Goal: Transaction & Acquisition: Purchase product/service

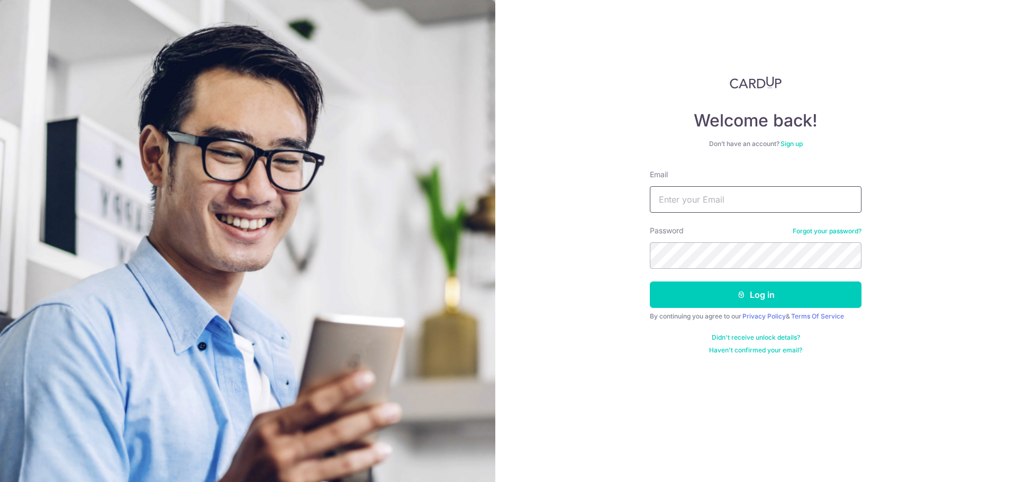
type input "[PERSON_NAME][EMAIL_ADDRESS][DOMAIN_NAME]"
click at [650, 282] on button "Log in" at bounding box center [756, 295] width 212 height 26
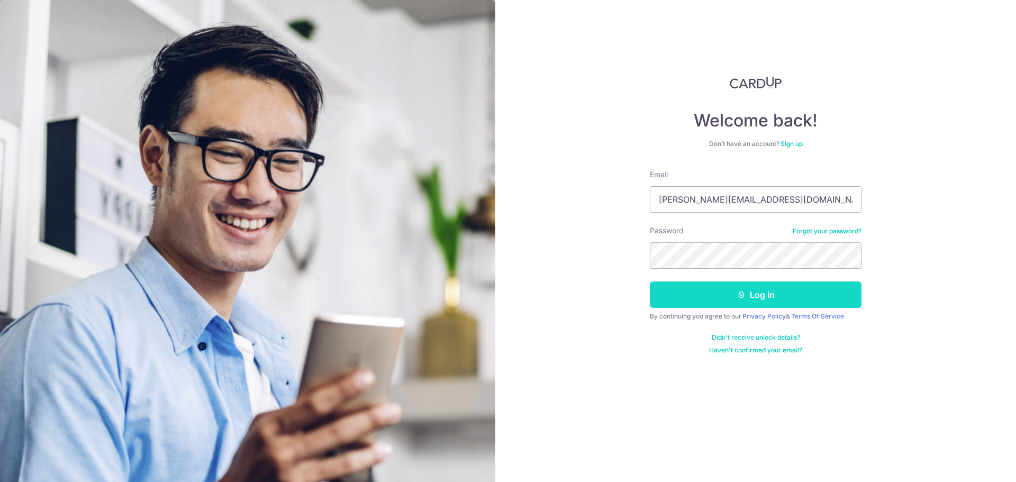
click at [785, 294] on button "Log in" at bounding box center [756, 295] width 212 height 26
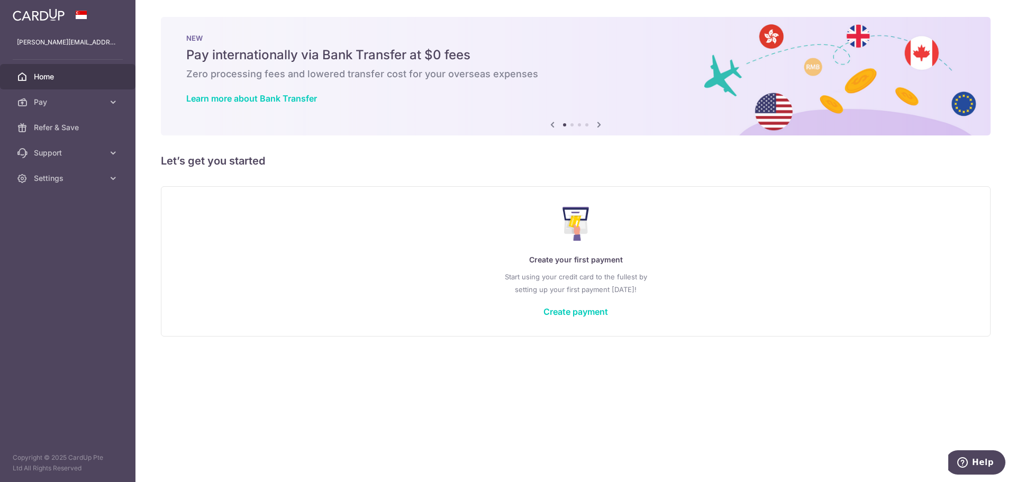
click at [587, 317] on div "Create your first payment Start using your credit card to the fullest by settin…" at bounding box center [575, 260] width 803 height 125
click at [589, 313] on link "Create payment" at bounding box center [576, 311] width 65 height 11
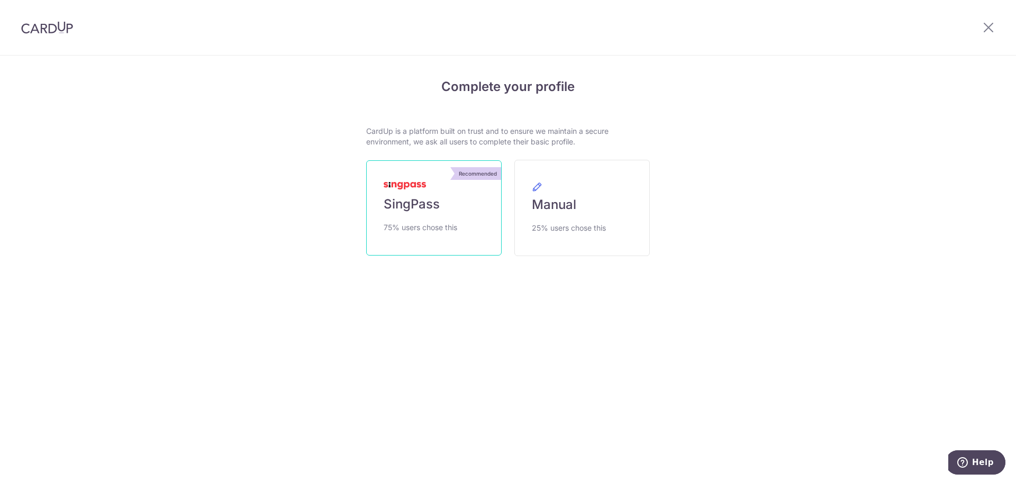
click at [462, 213] on link "Recommended SingPass 75% users chose this" at bounding box center [433, 207] width 135 height 95
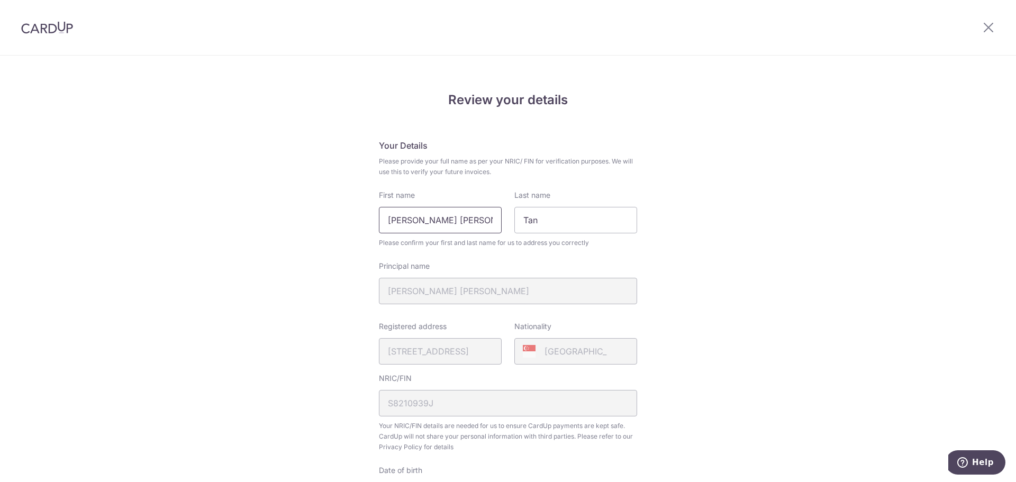
drag, startPoint x: 432, startPoint y: 218, endPoint x: 290, endPoint y: 225, distance: 142.6
click at [290, 225] on div "Review your details Your Details Please provide your full name as per your NRIC…" at bounding box center [508, 420] width 1016 height 728
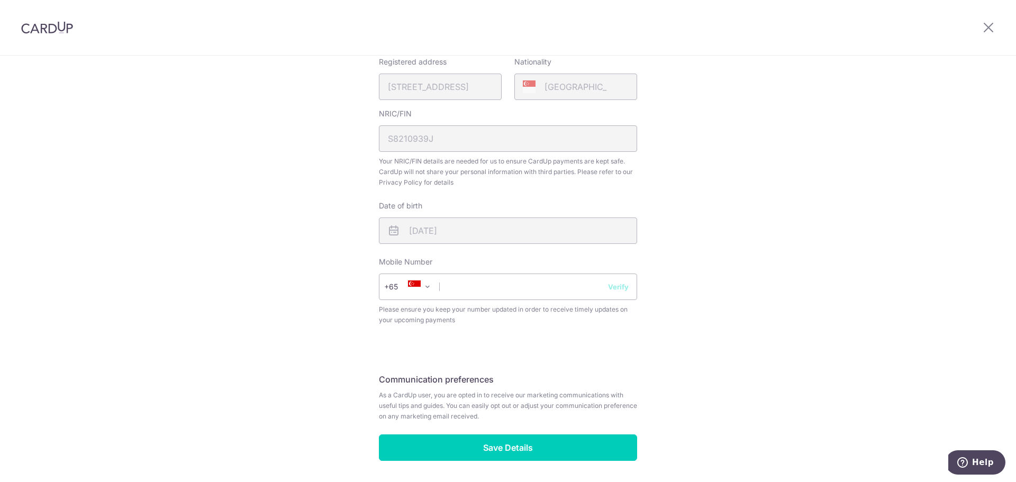
scroll to position [302, 0]
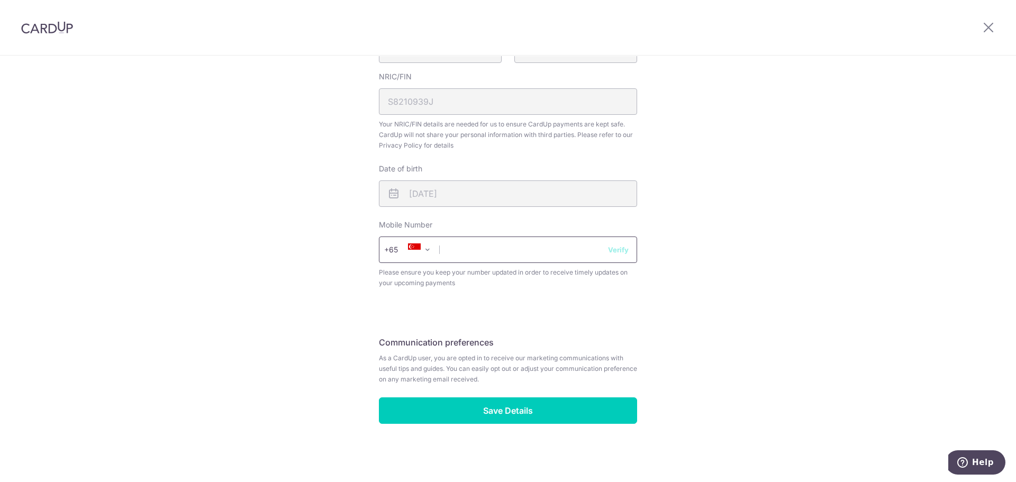
type input "Alvan"
click at [562, 245] on input "text" at bounding box center [508, 250] width 258 height 26
type input "96272265"
click at [616, 248] on button "Verify" at bounding box center [618, 250] width 21 height 11
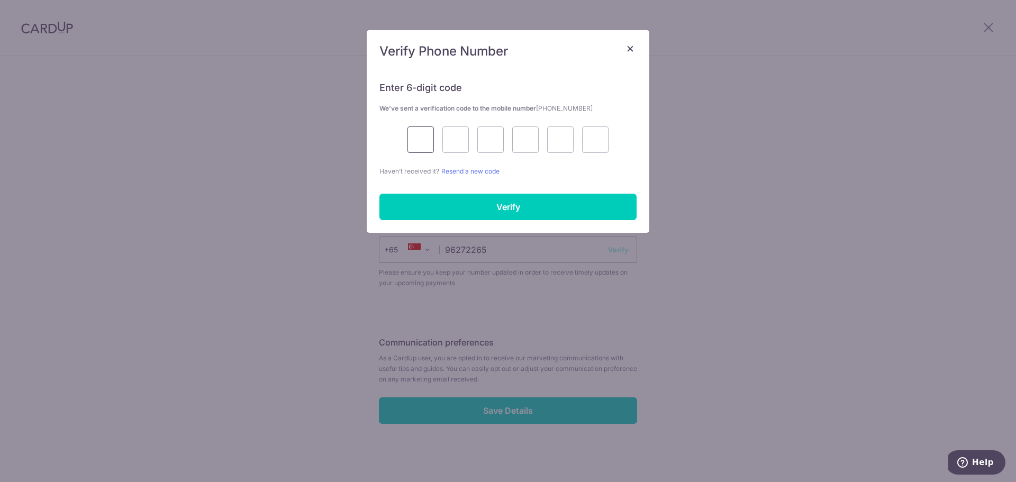
click at [429, 139] on input "text" at bounding box center [421, 139] width 26 height 26
type input "3"
type input "8"
type input "4"
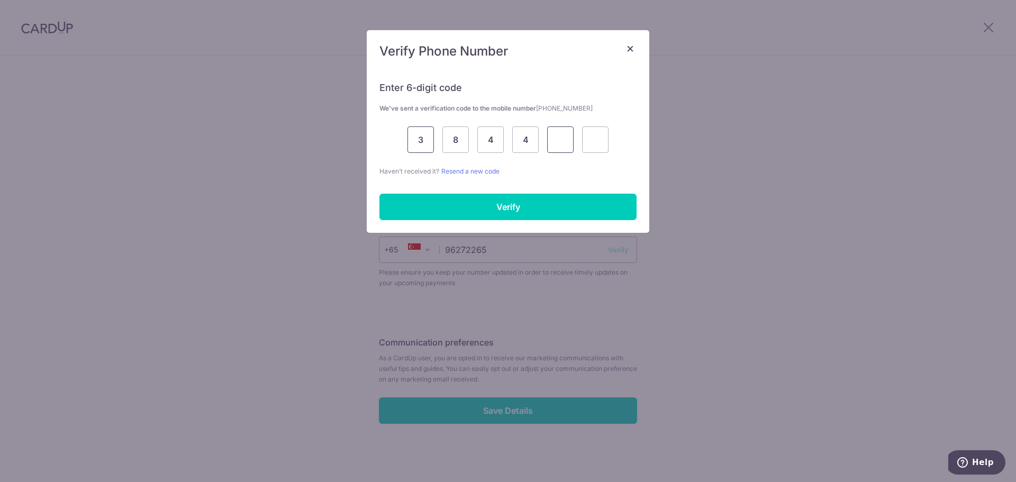
type input "2"
type input "9"
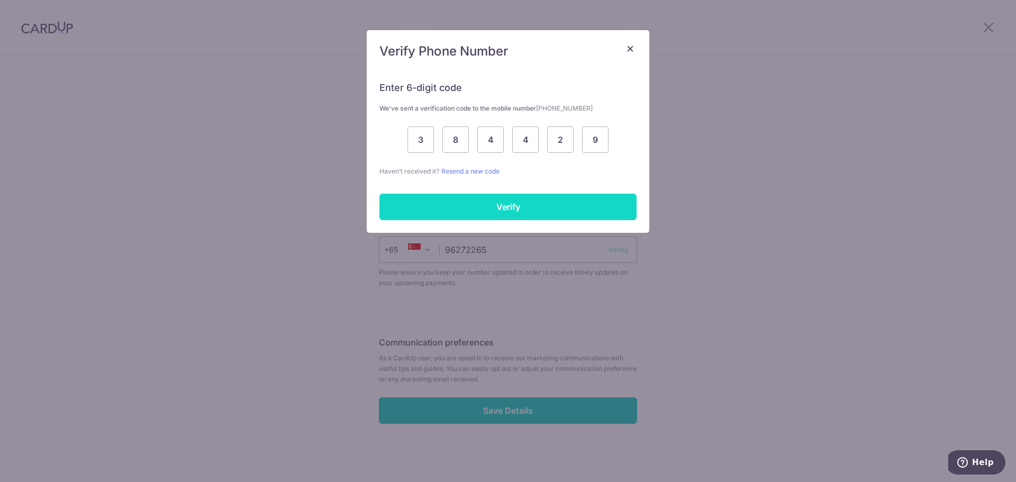
click at [520, 203] on input "Verify" at bounding box center [507, 207] width 257 height 26
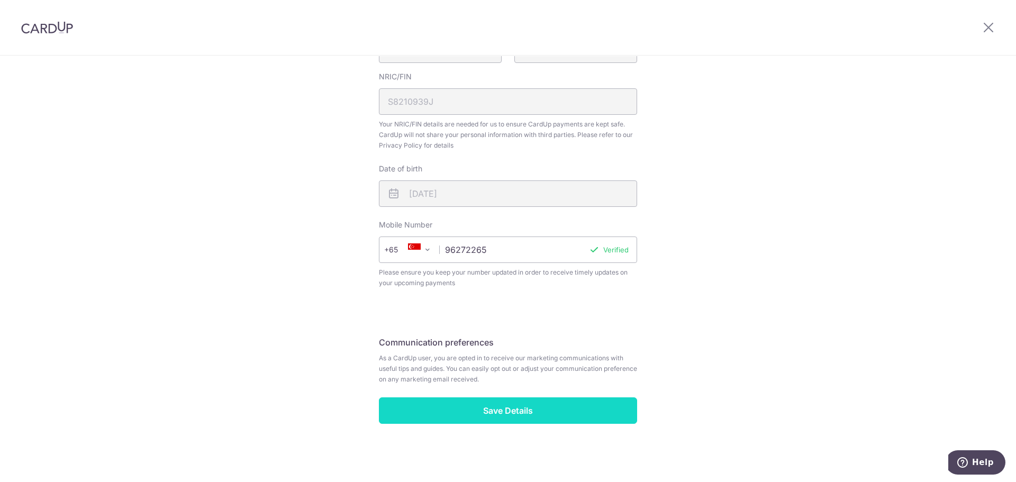
click at [580, 417] on input "Save Details" at bounding box center [508, 410] width 258 height 26
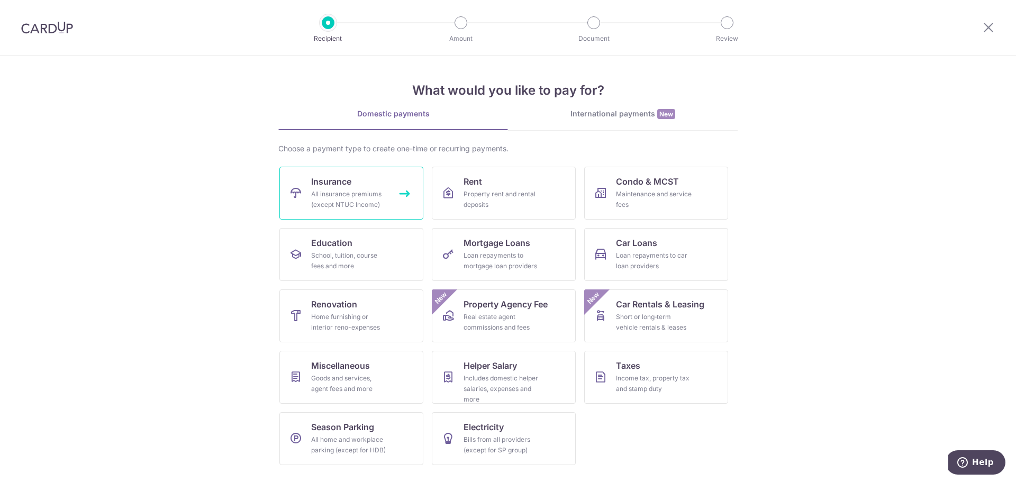
click at [306, 181] on link "Insurance All insurance premiums (except NTUC Income)" at bounding box center [351, 193] width 144 height 53
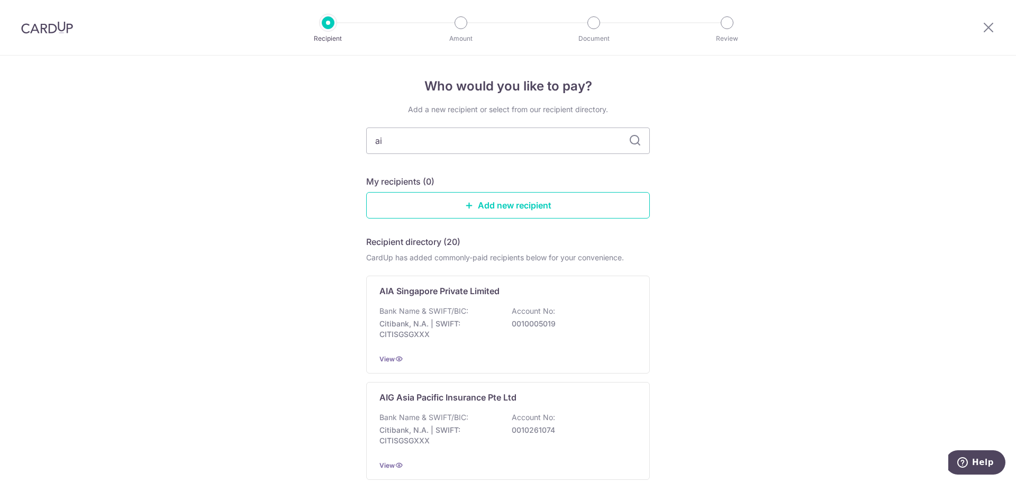
type input "aia"
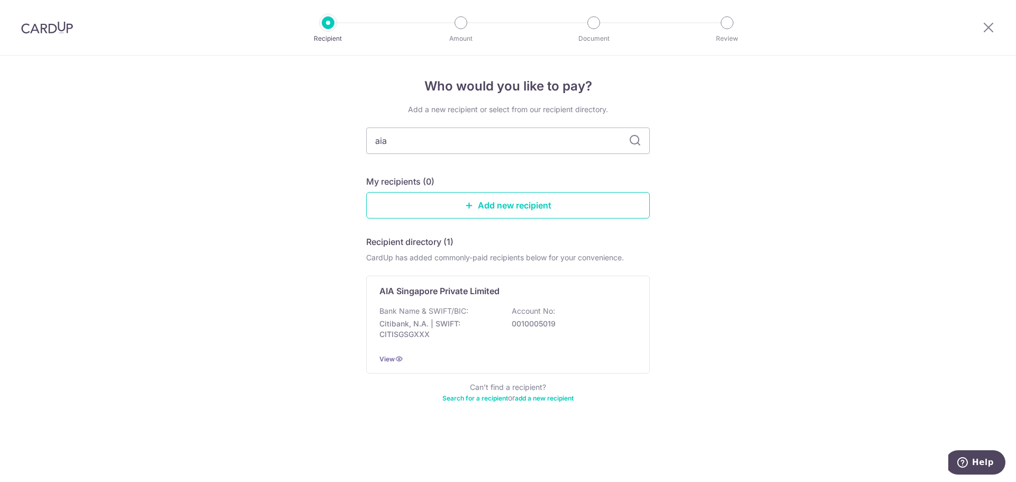
click at [632, 139] on icon at bounding box center [635, 140] width 13 height 13
click at [566, 144] on input "aia" at bounding box center [508, 141] width 284 height 26
click at [637, 140] on icon at bounding box center [635, 140] width 13 height 13
click at [471, 314] on div "Bank Name & SWIFT/BIC: Citibank, N.A. | SWIFT: CITISGSGXXX Account No: 00100050…" at bounding box center [507, 325] width 257 height 39
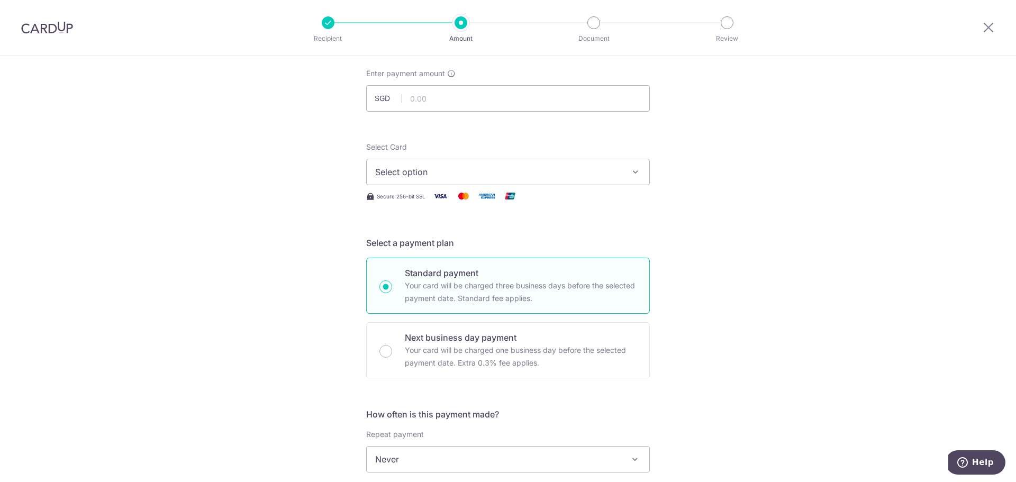
scroll to position [53, 0]
click at [466, 100] on input "text" at bounding box center [508, 102] width 284 height 26
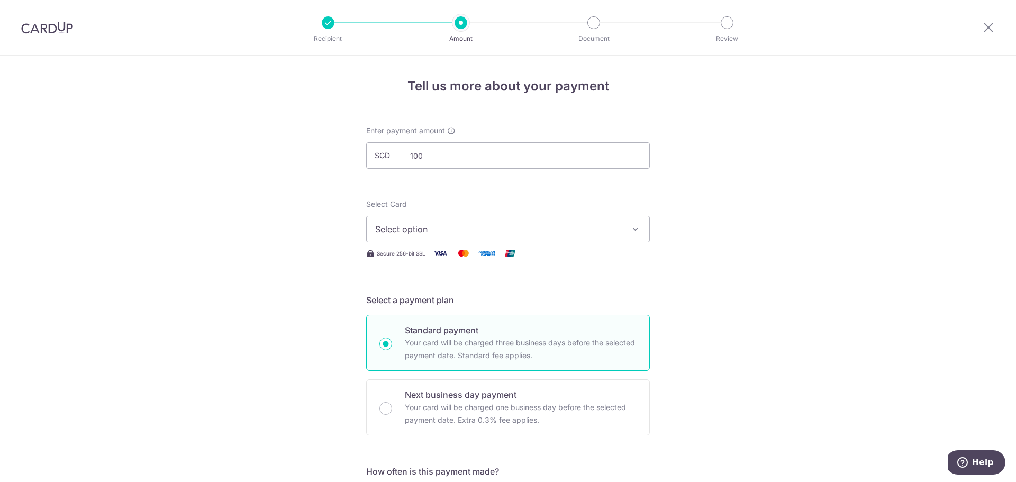
type input "100.00"
click at [641, 232] on button "Select option" at bounding box center [508, 229] width 284 height 26
click at [437, 260] on span "Add credit card" at bounding box center [517, 259] width 247 height 11
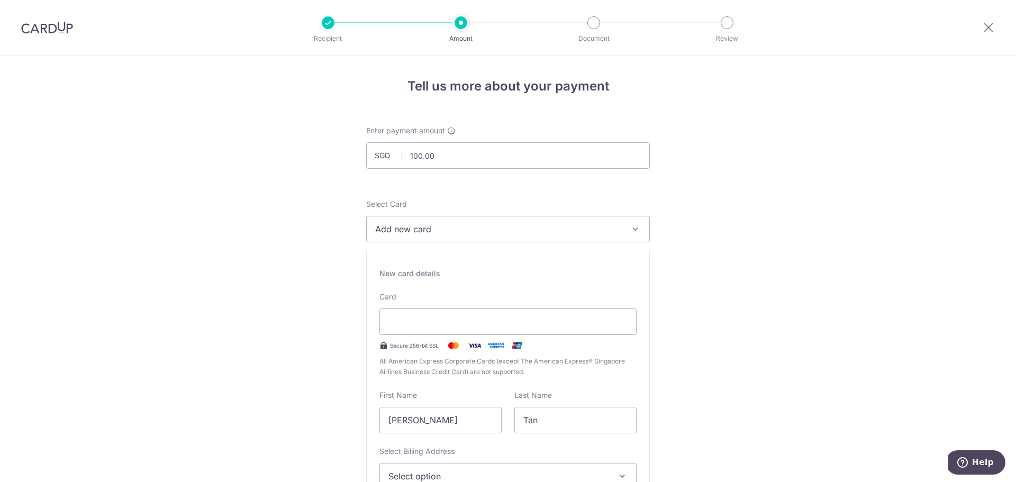
drag, startPoint x: 993, startPoint y: 28, endPoint x: 545, endPoint y: 53, distance: 449.5
click at [993, 28] on icon at bounding box center [988, 27] width 13 height 13
